Goal: Task Accomplishment & Management: Use online tool/utility

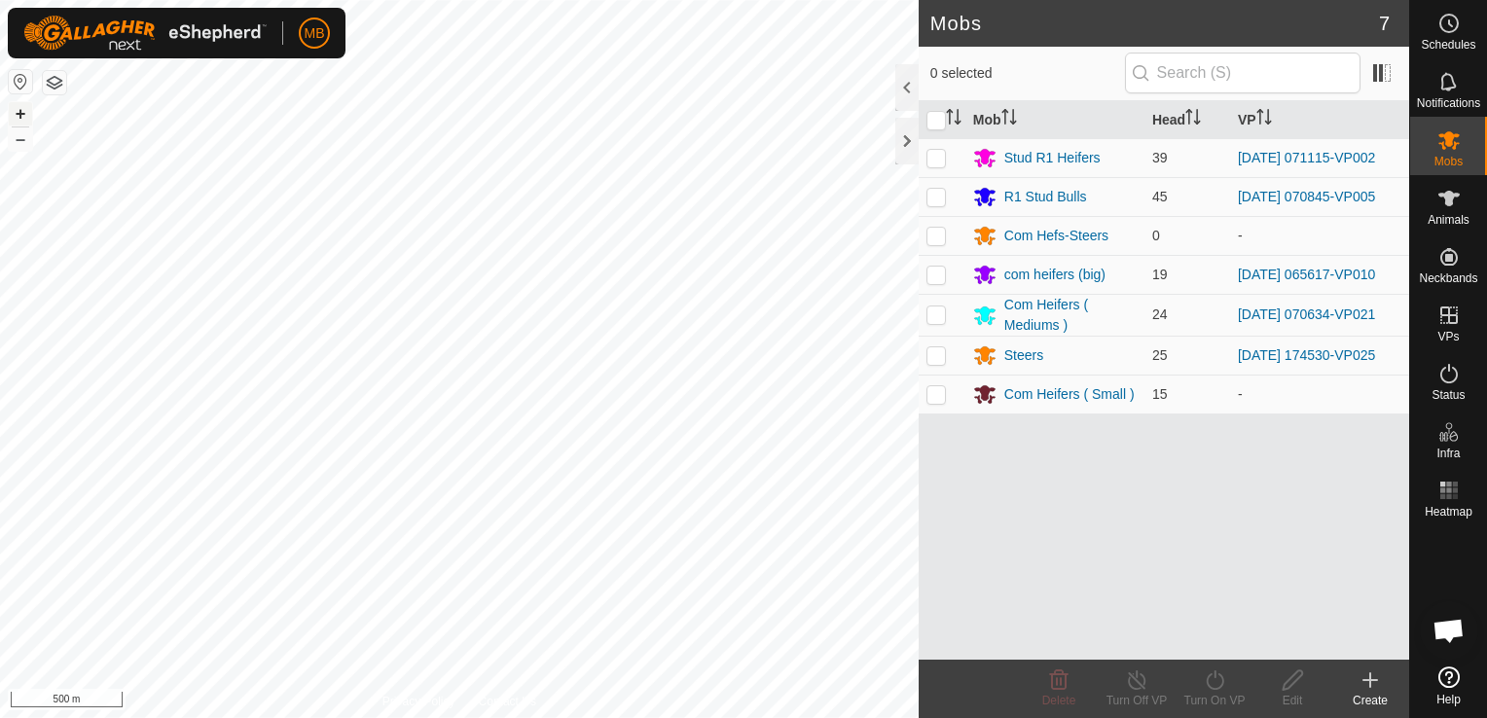
click at [13, 115] on button "+" at bounding box center [20, 113] width 23 height 23
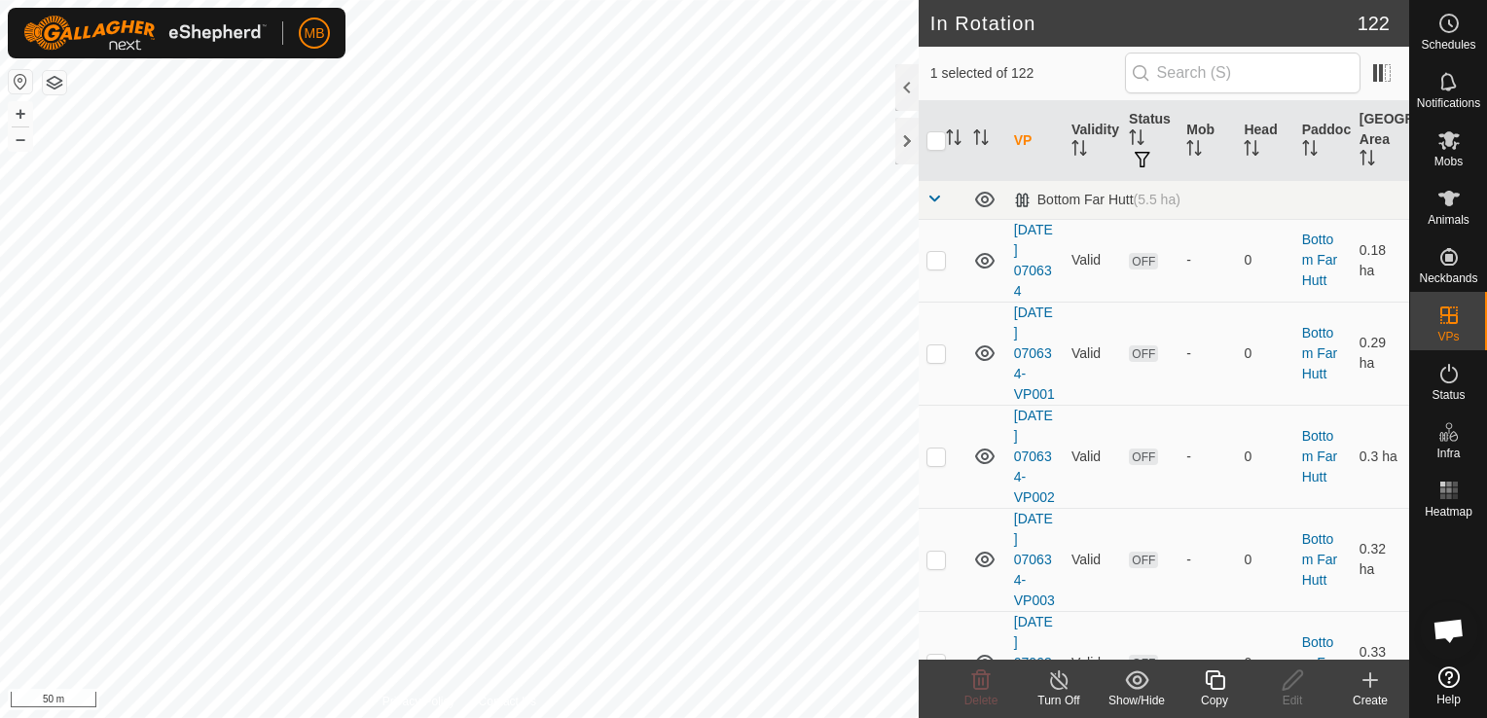
click at [1210, 692] on div "Copy" at bounding box center [1214, 701] width 78 height 18
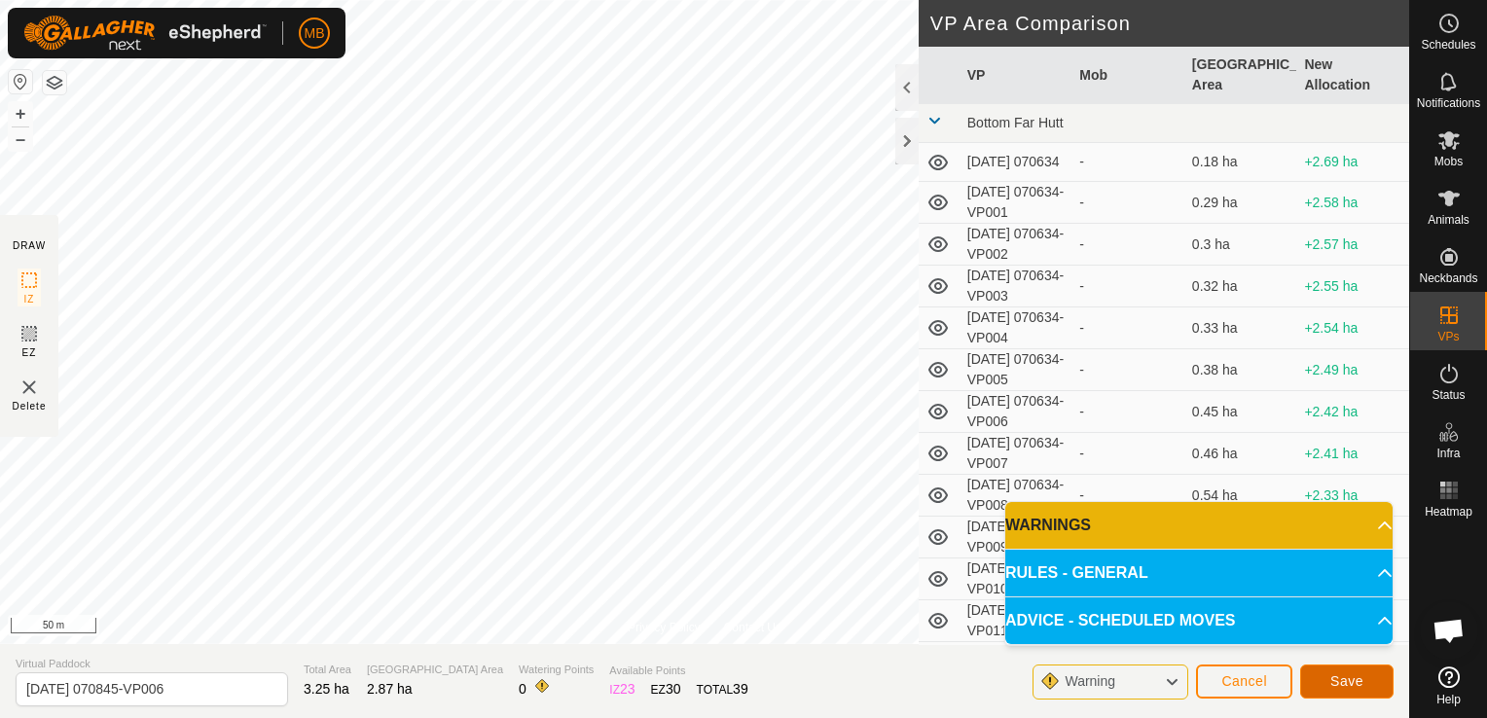
click at [1366, 684] on button "Save" at bounding box center [1346, 681] width 93 height 34
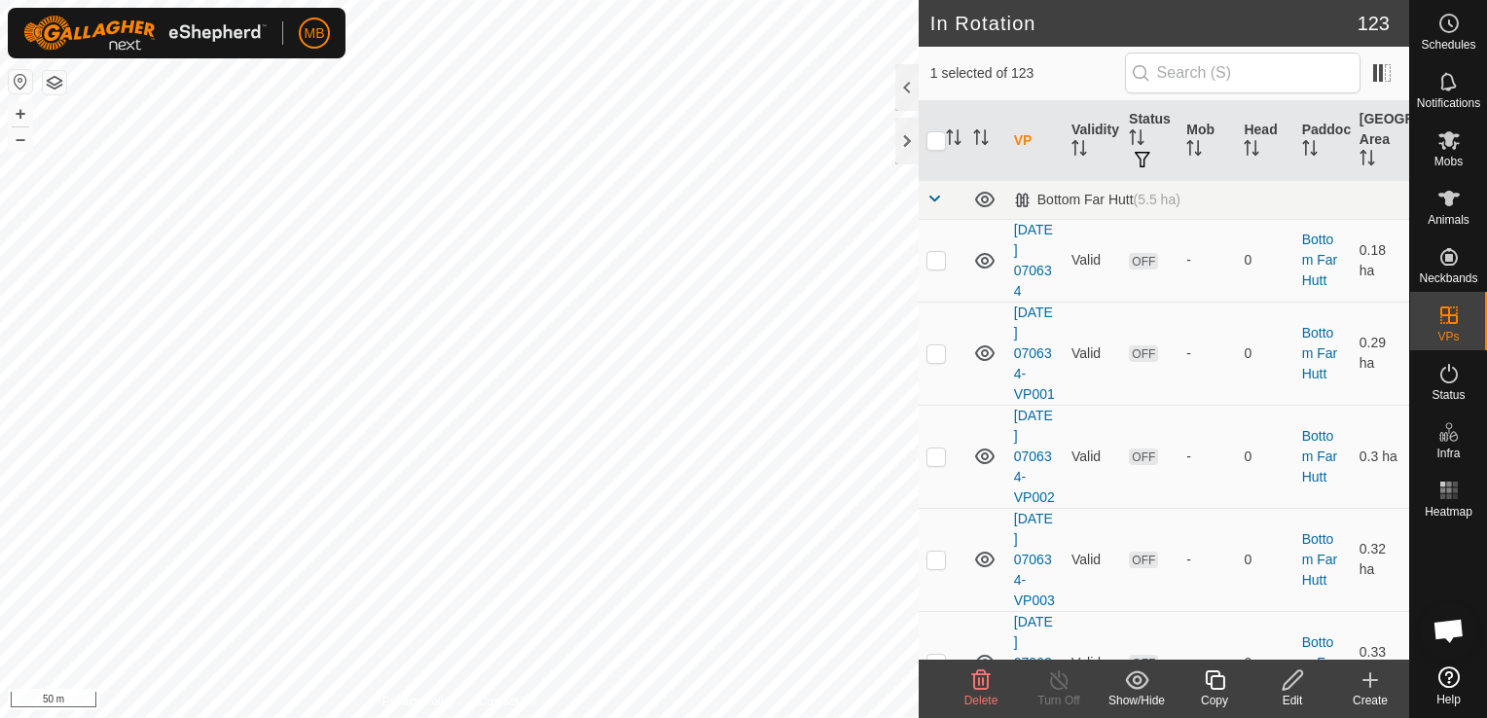
checkbox input "true"
click at [1285, 692] on div "Edit" at bounding box center [1292, 701] width 78 height 18
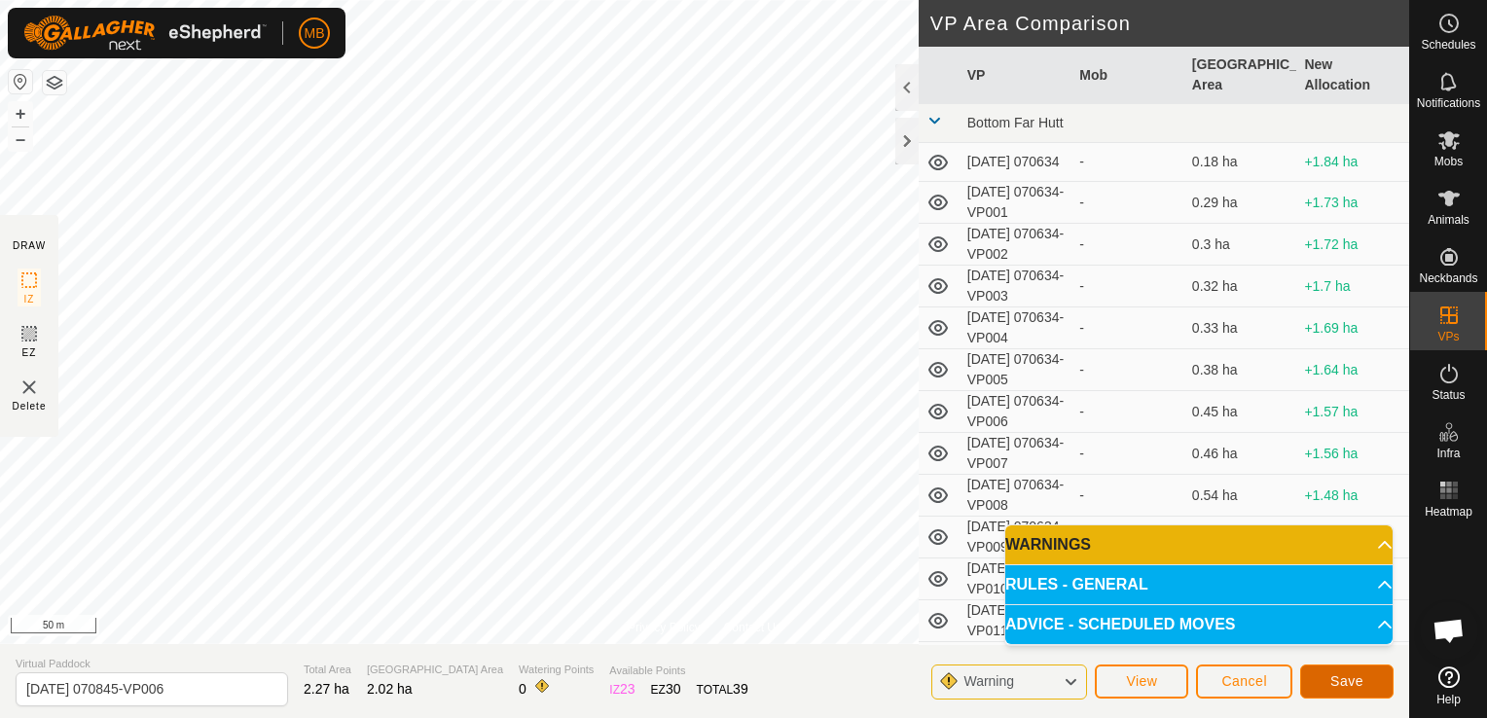
click at [1380, 694] on button "Save" at bounding box center [1346, 681] width 93 height 34
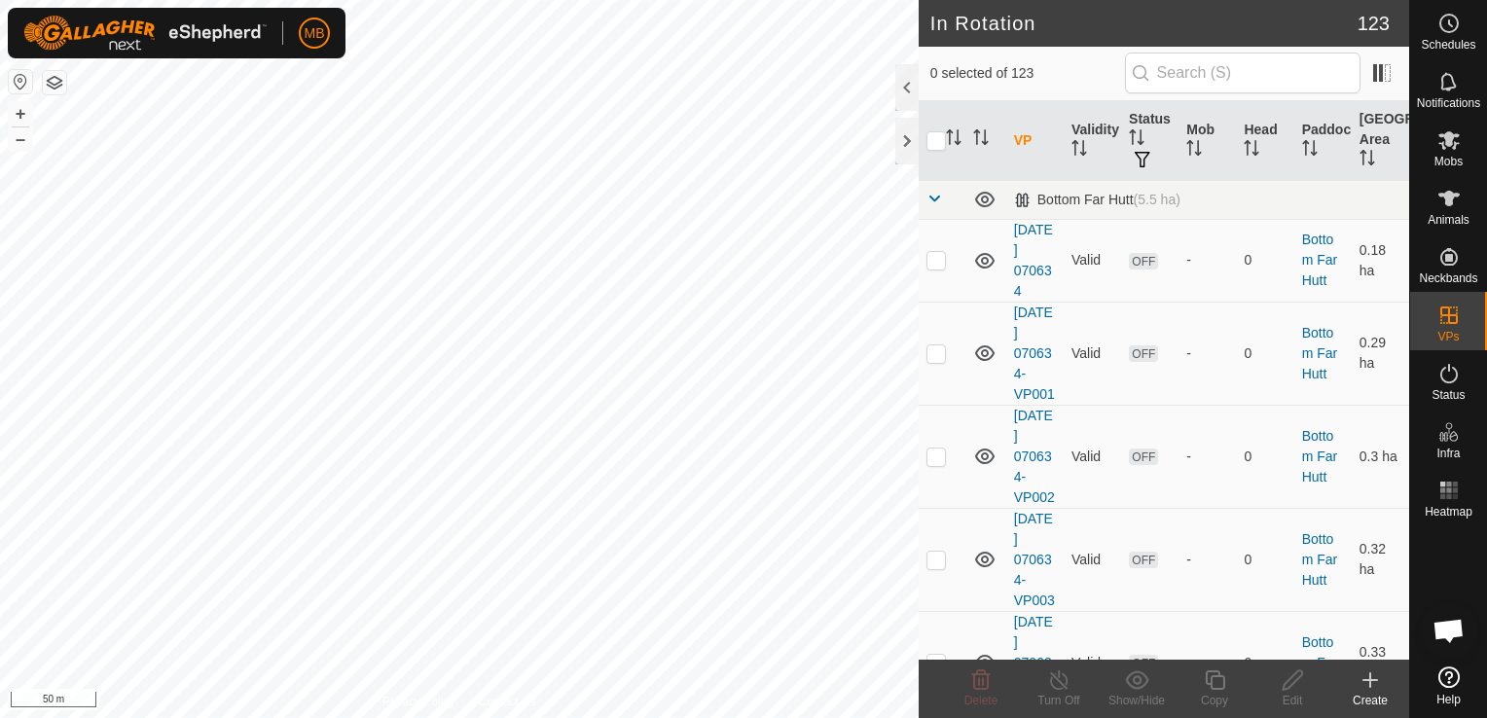
checkbox input "true"
click at [1214, 683] on icon at bounding box center [1214, 679] width 24 height 23
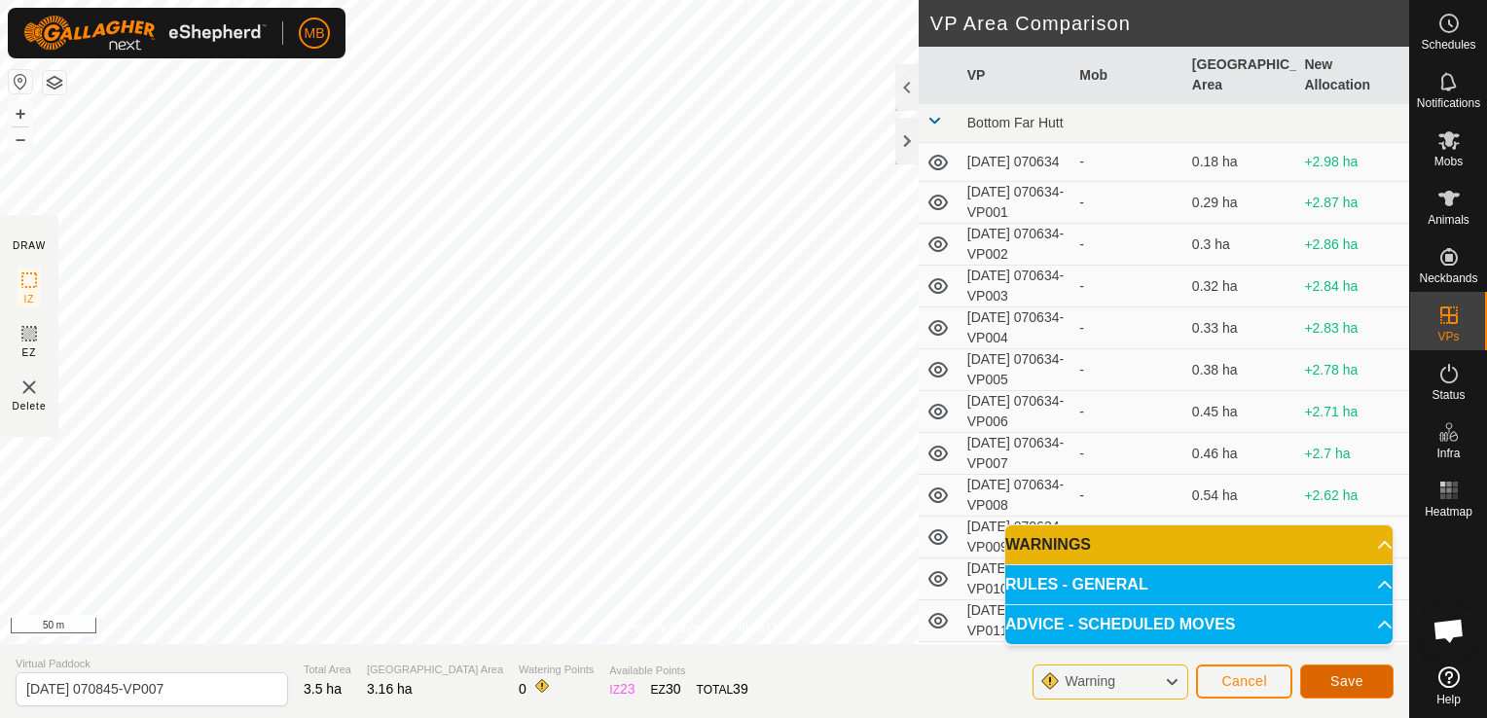
click at [1370, 687] on button "Save" at bounding box center [1346, 681] width 93 height 34
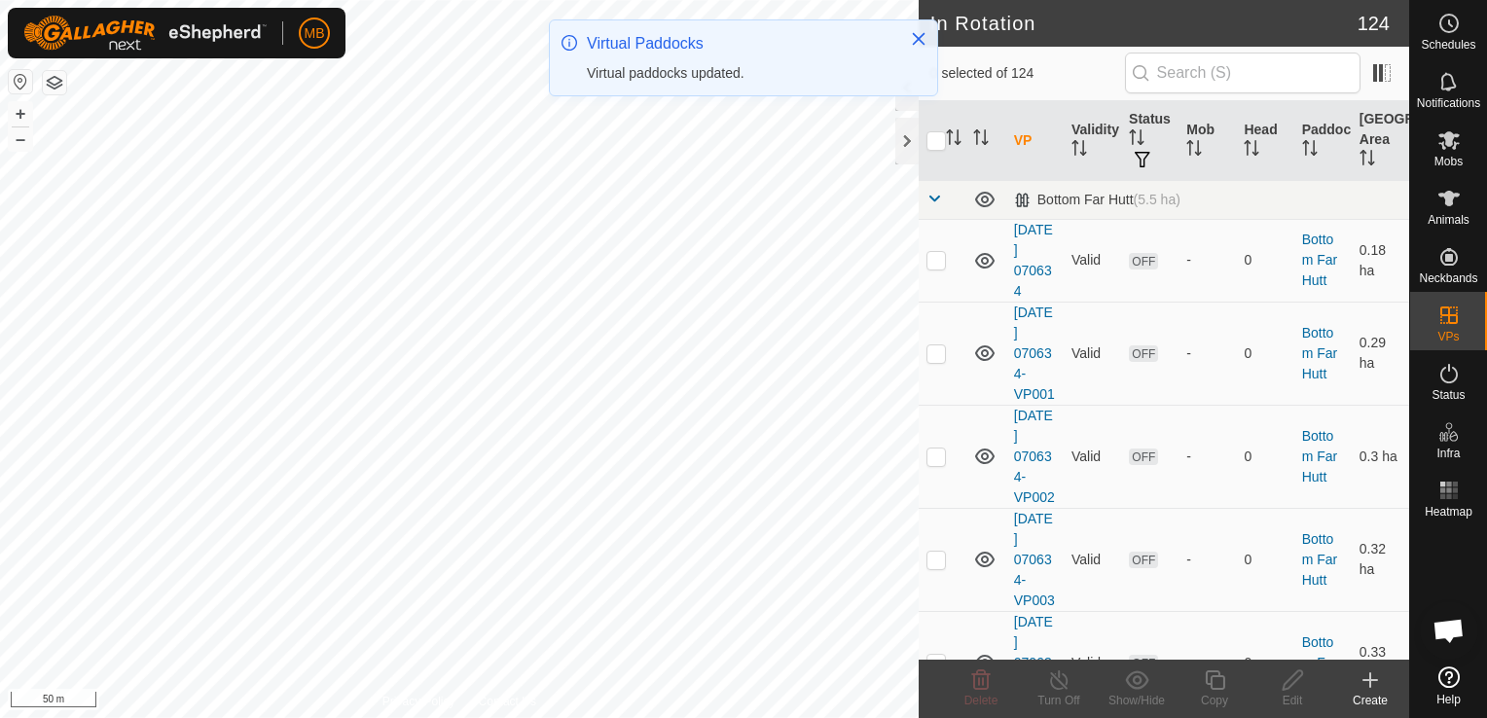
checkbox input "true"
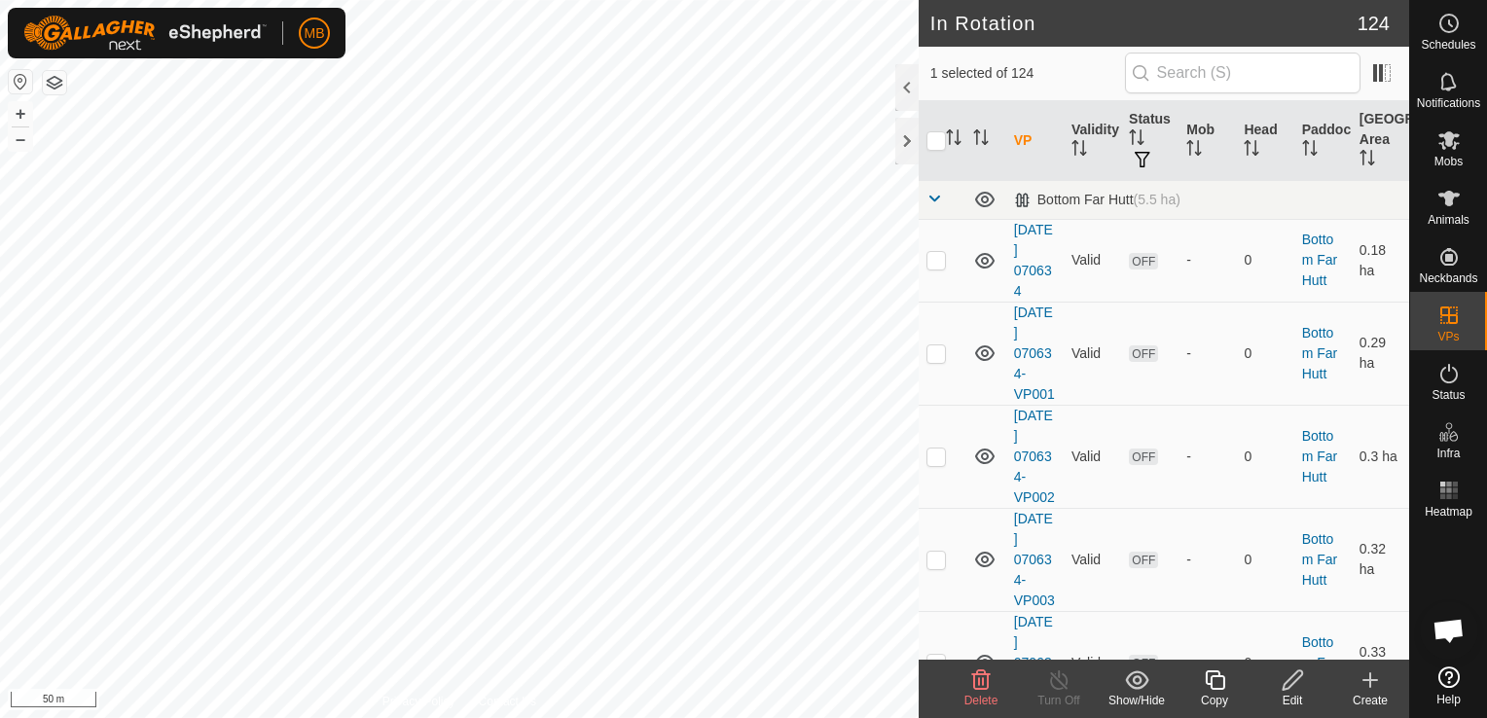
click at [1288, 694] on div "Edit" at bounding box center [1292, 701] width 78 height 18
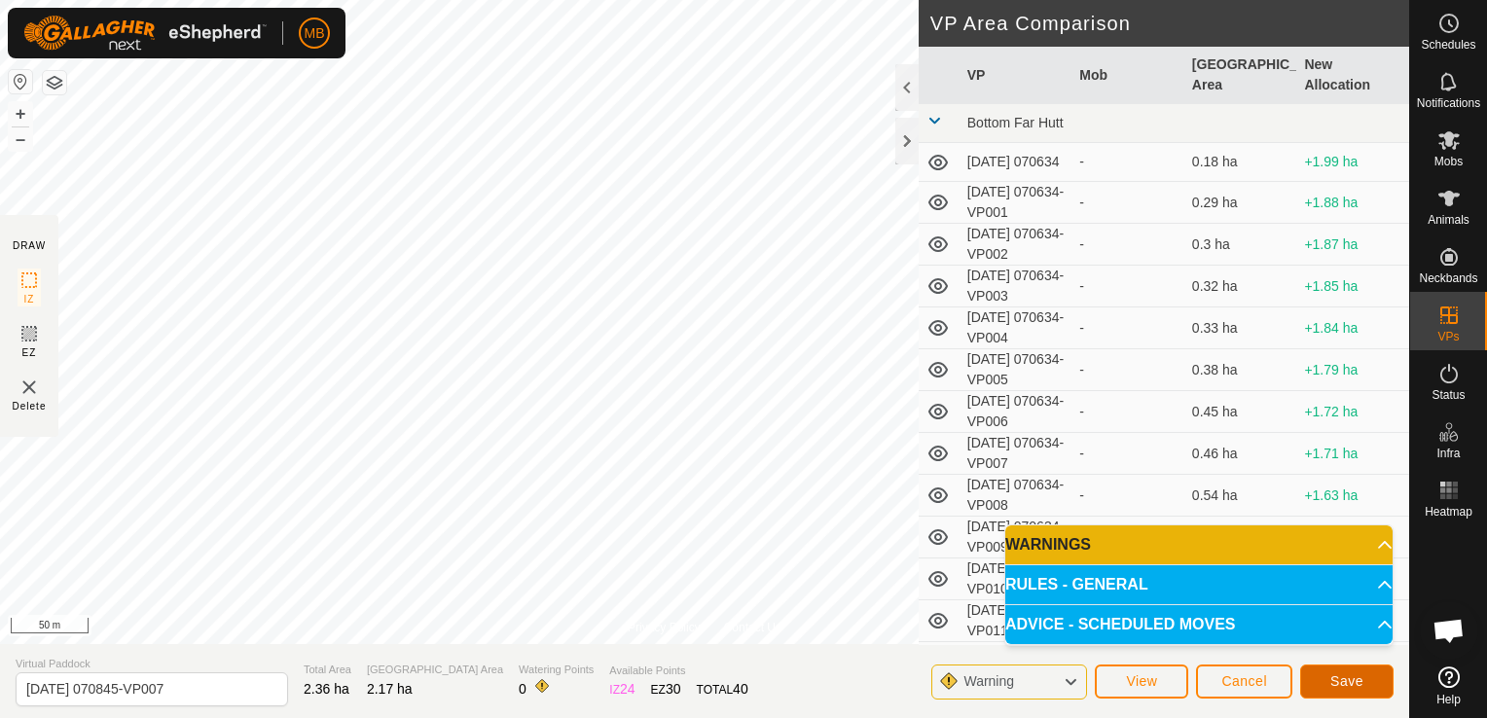
click at [1370, 675] on button "Save" at bounding box center [1346, 681] width 93 height 34
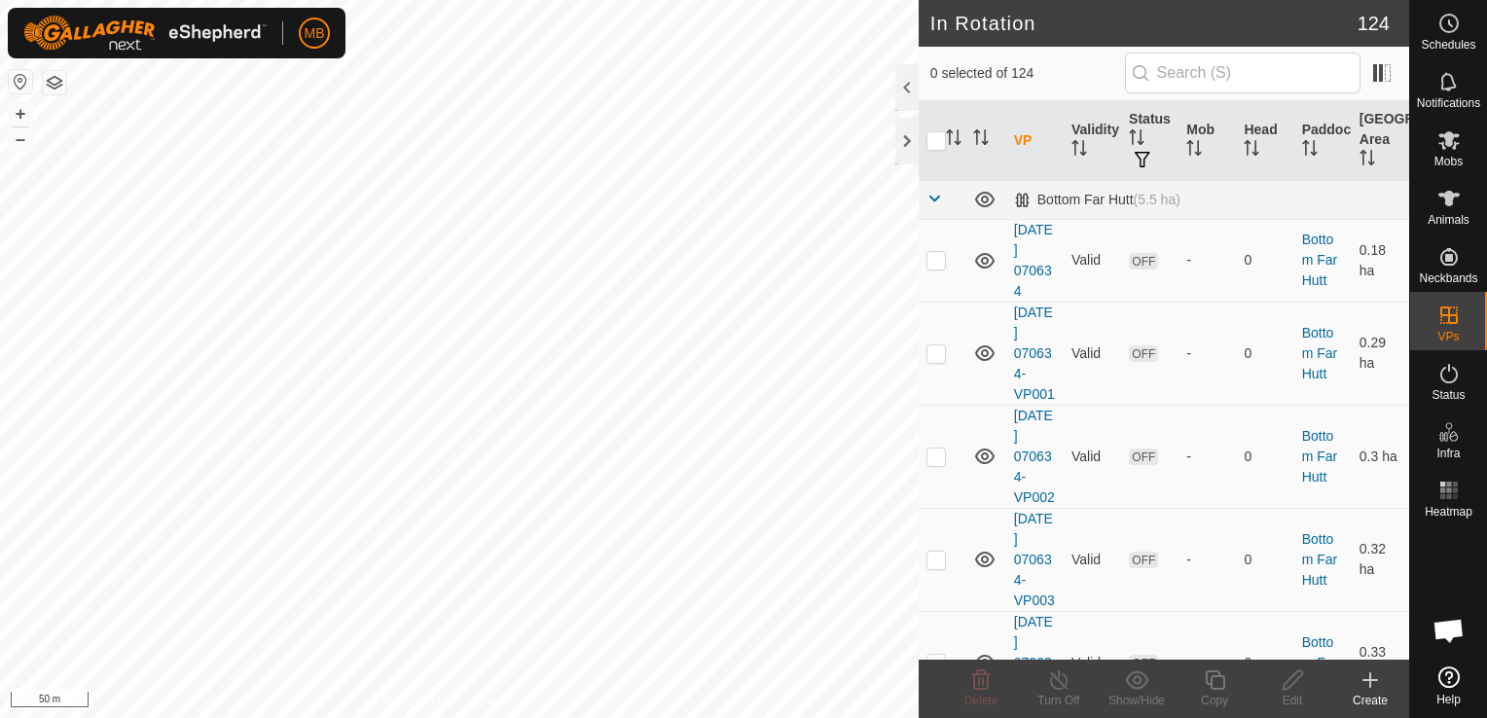
checkbox input "true"
click at [1212, 689] on icon at bounding box center [1213, 679] width 19 height 19
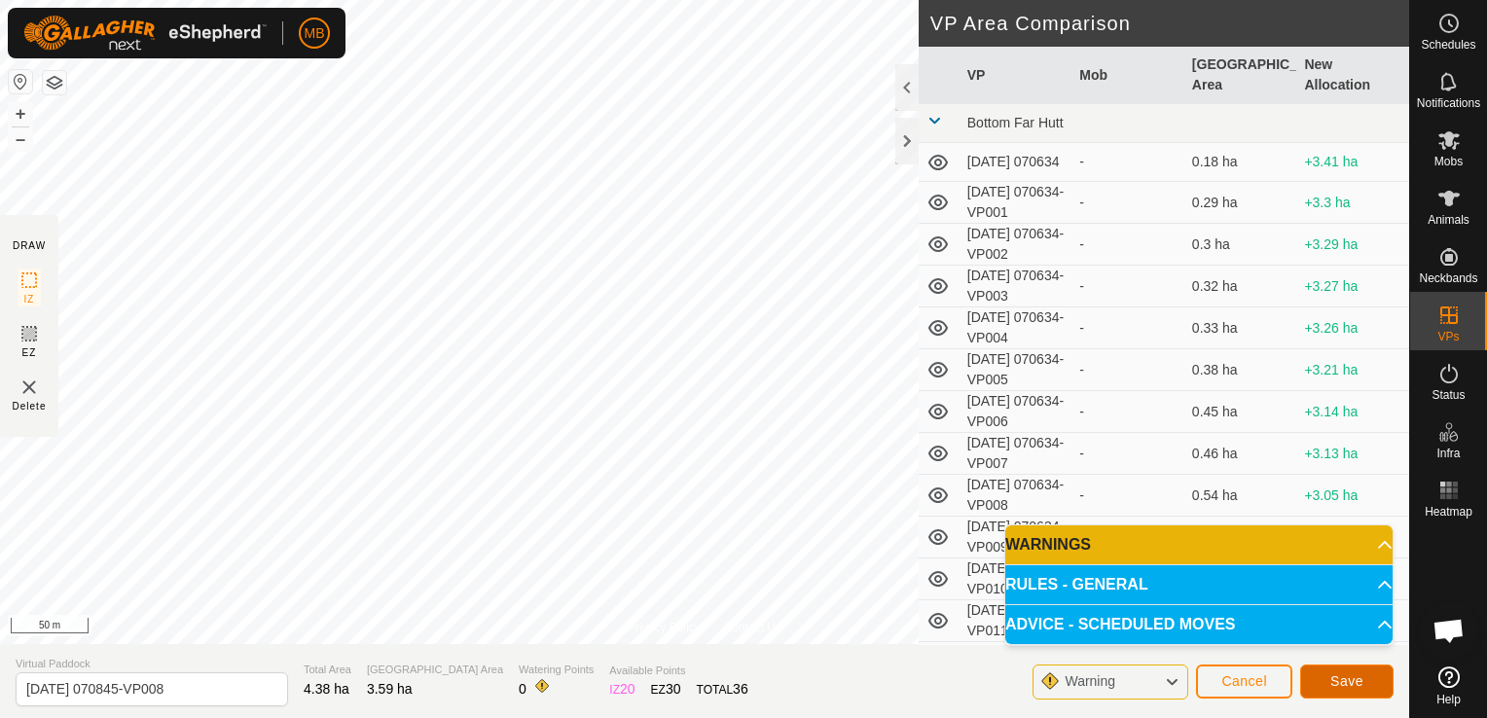
click at [1374, 686] on button "Save" at bounding box center [1346, 681] width 93 height 34
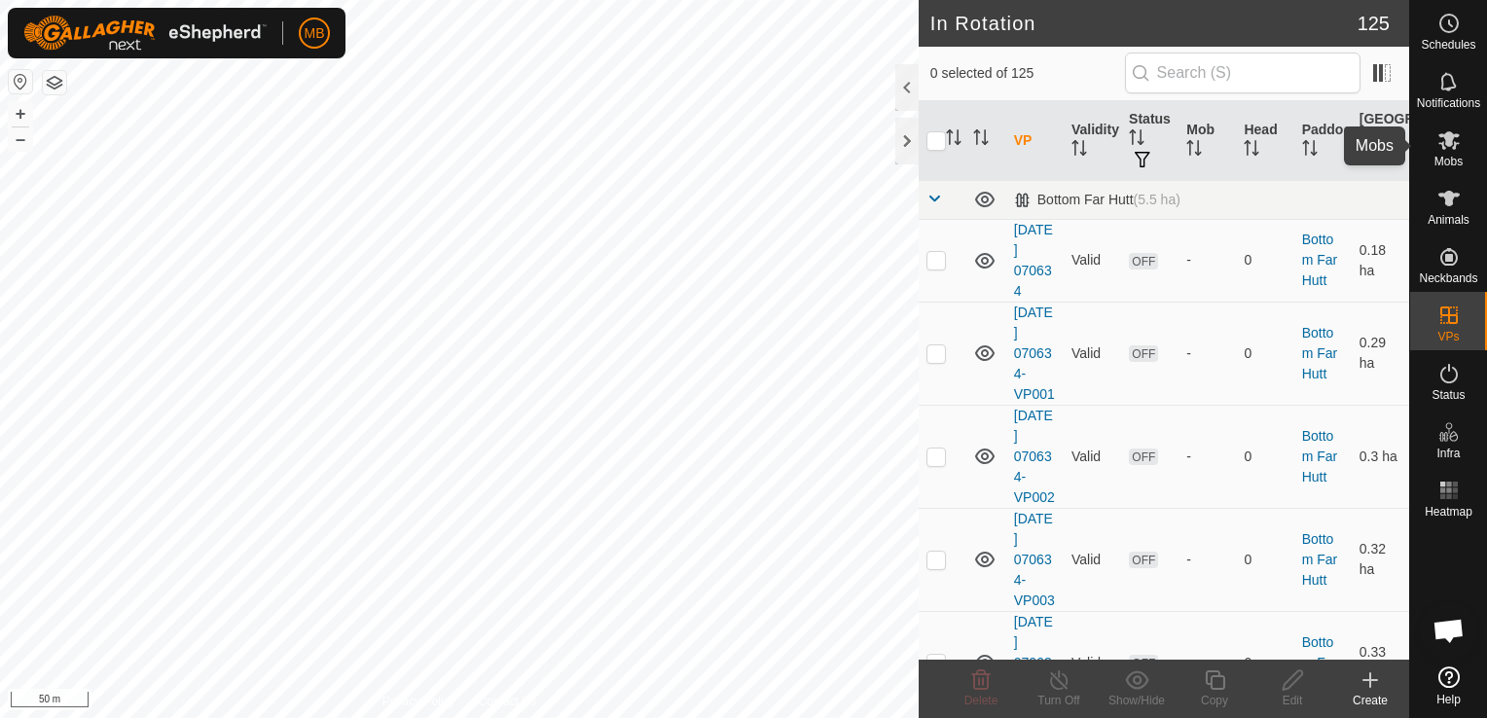
click at [1452, 150] on icon at bounding box center [1448, 139] width 23 height 23
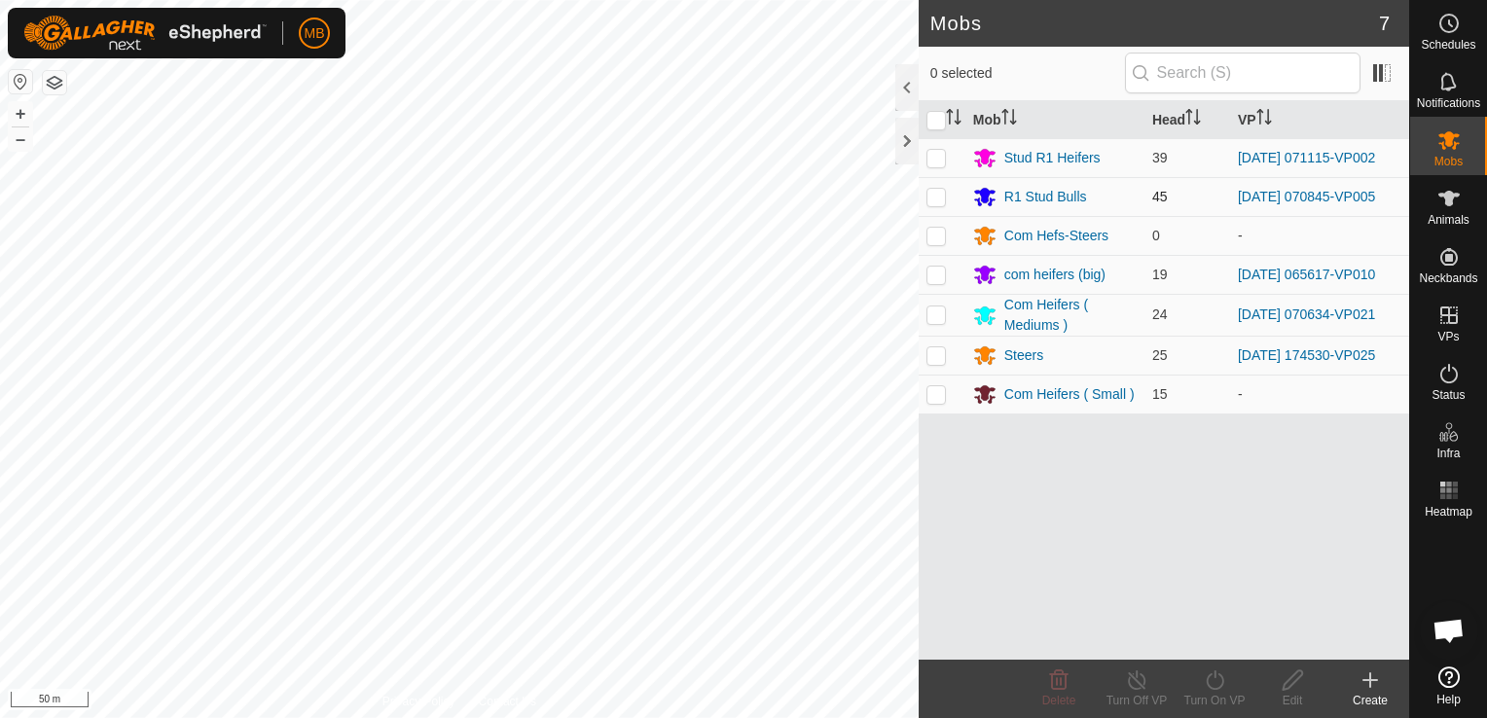
click at [934, 195] on p-checkbox at bounding box center [935, 197] width 19 height 16
checkbox input "true"
click at [1207, 691] on icon at bounding box center [1214, 679] width 24 height 23
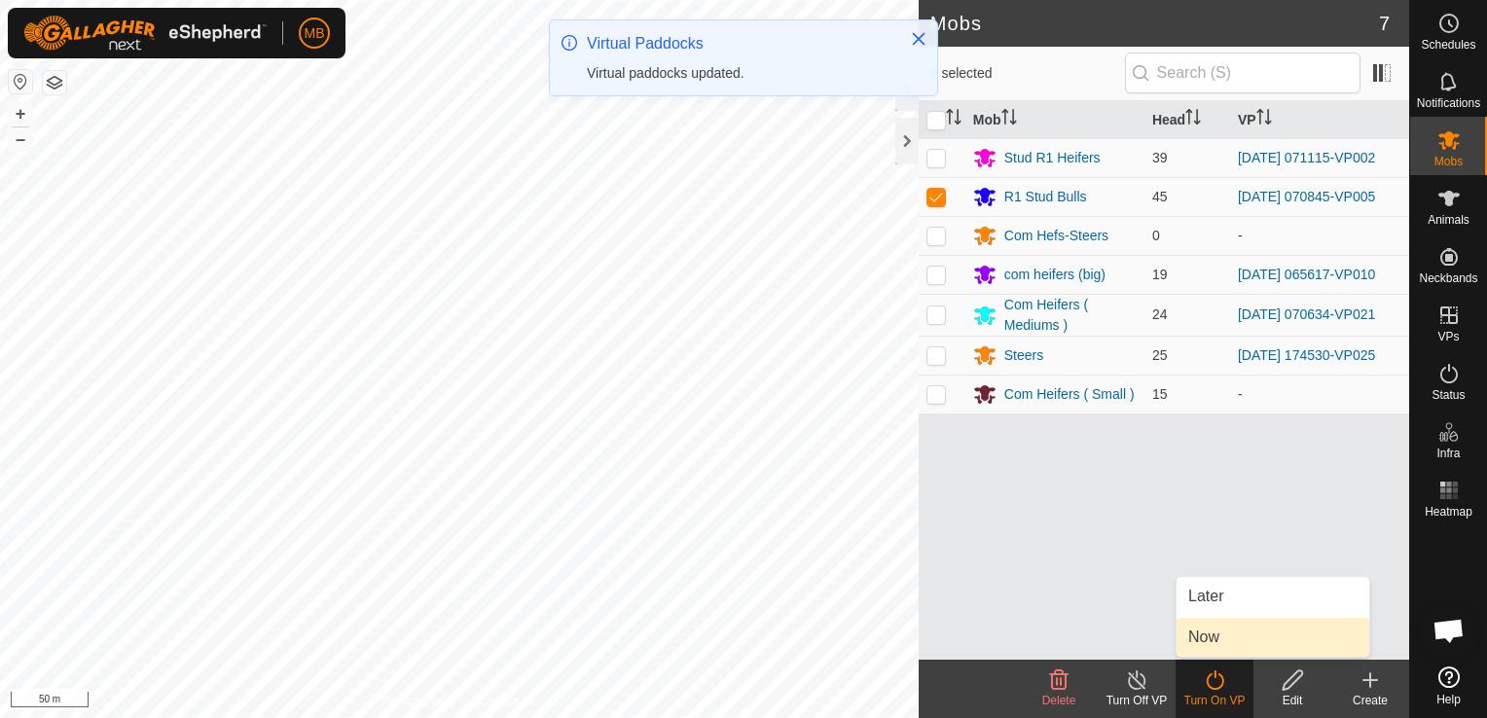
click at [1226, 636] on link "Now" at bounding box center [1272, 637] width 193 height 39
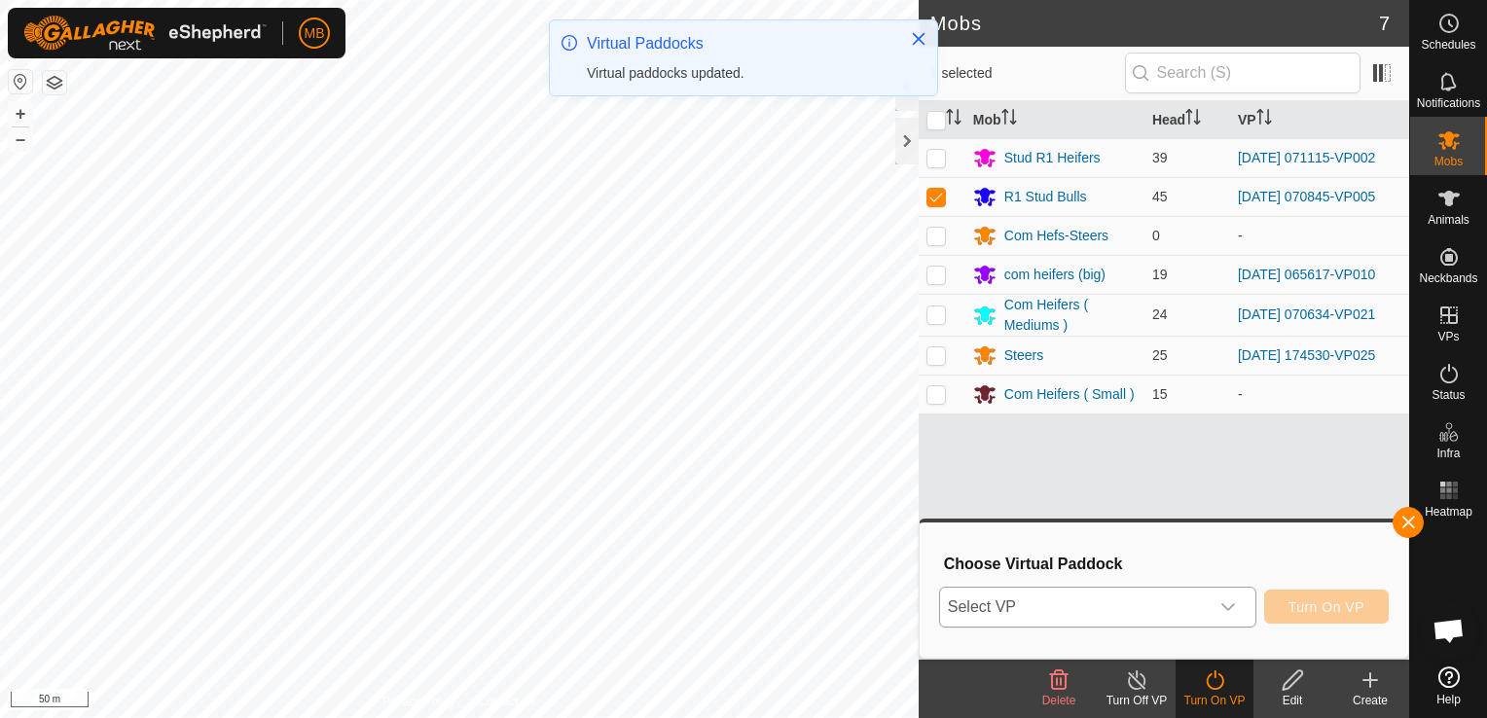
click at [1231, 600] on icon "dropdown trigger" at bounding box center [1228, 607] width 16 height 16
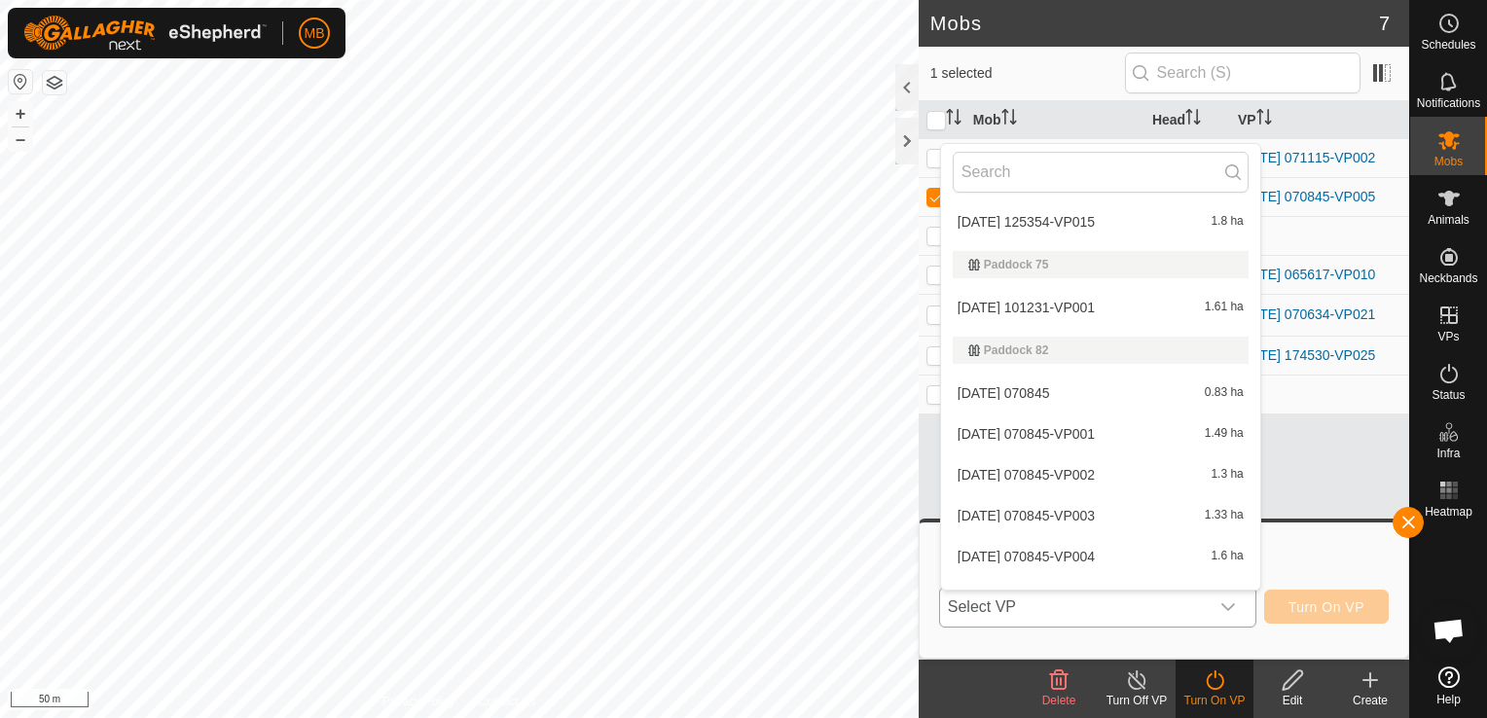
scroll to position [5102, 0]
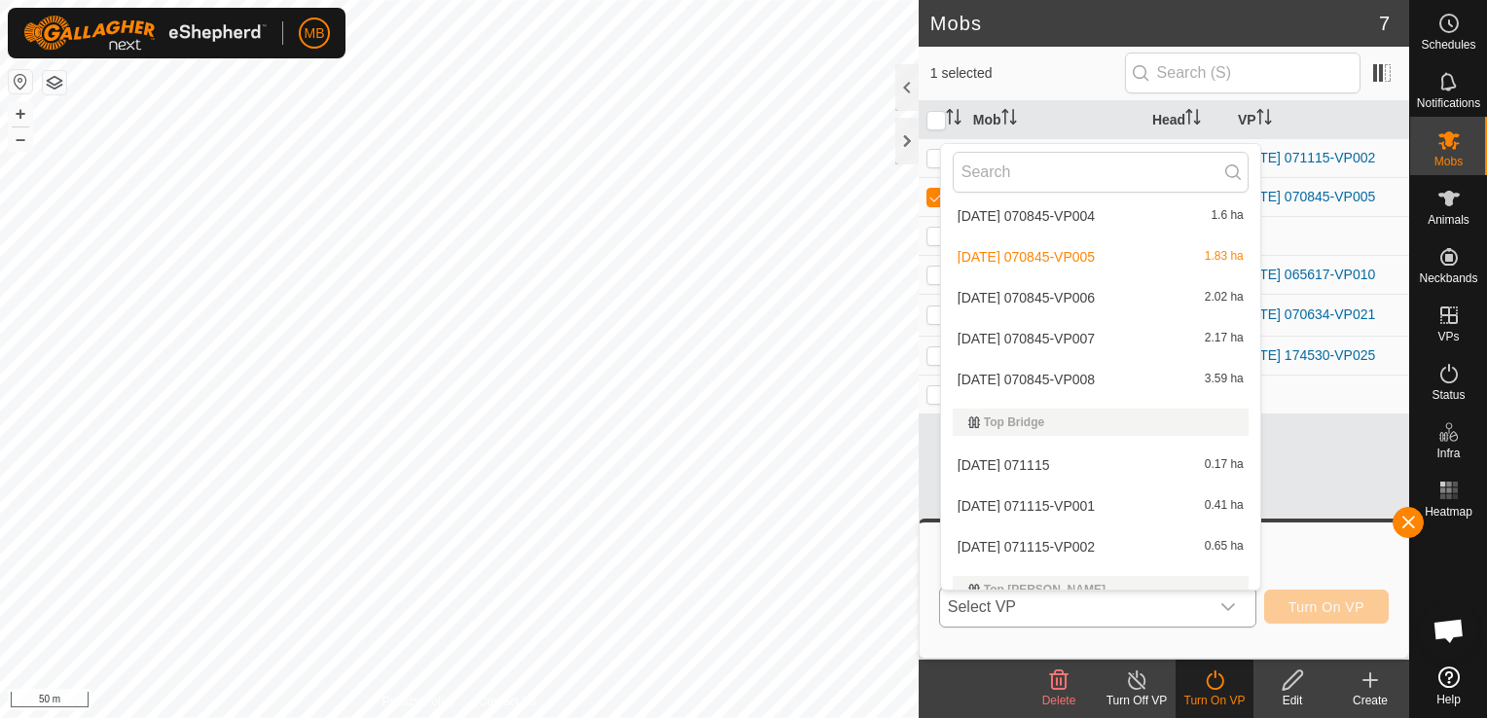
click at [1136, 302] on li "[DATE] 070845-VP006 2.02 ha" at bounding box center [1100, 297] width 319 height 39
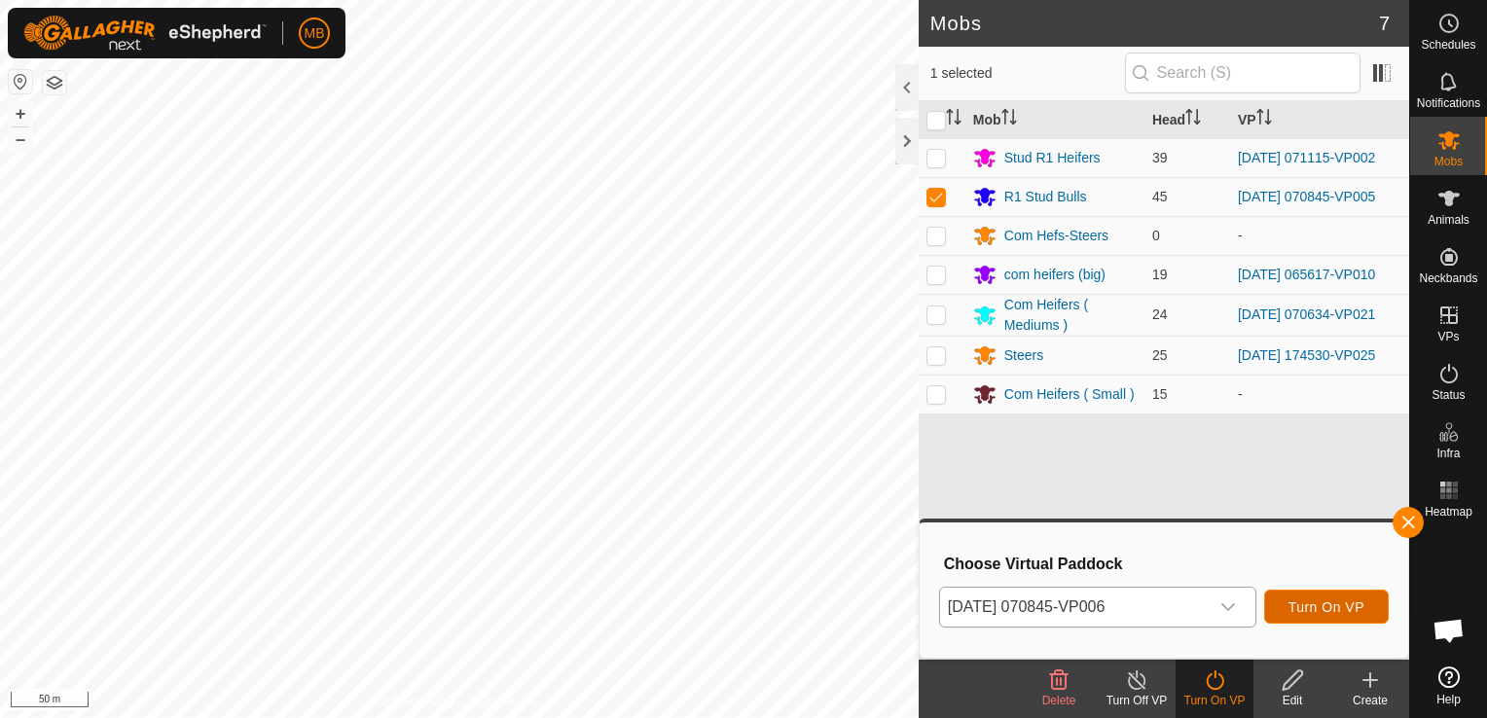
click at [1297, 611] on span "Turn On VP" at bounding box center [1326, 607] width 76 height 16
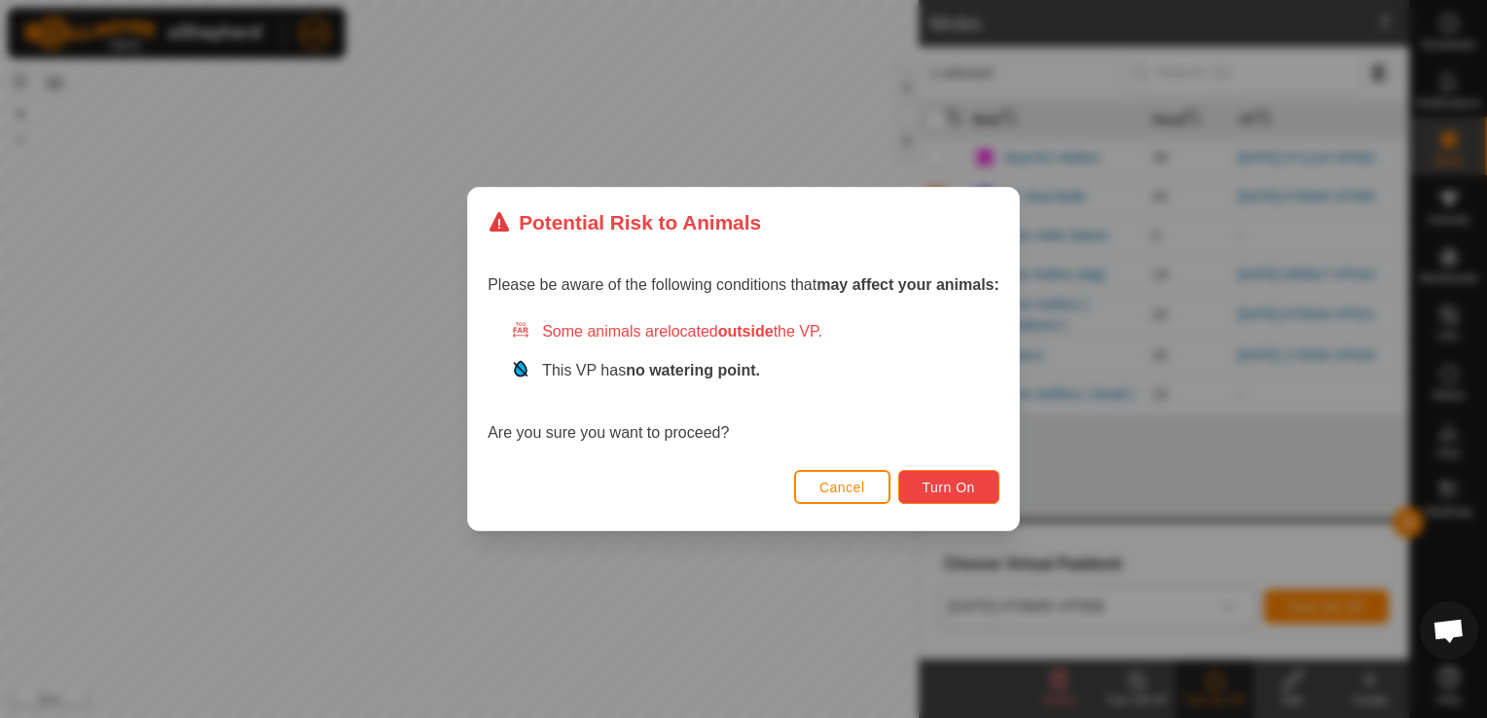
click at [945, 484] on span "Turn On" at bounding box center [948, 488] width 53 height 16
